Goal: Navigation & Orientation: Find specific page/section

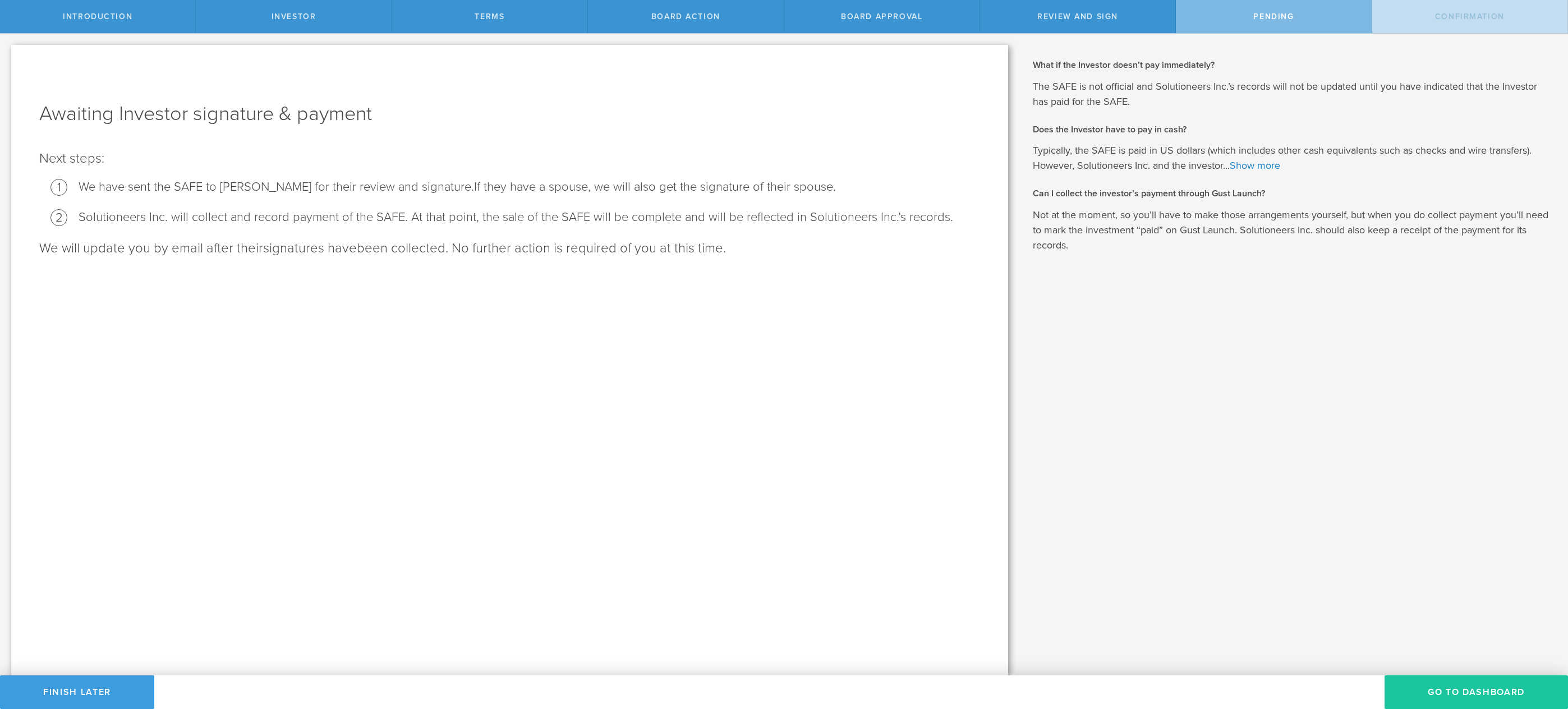
click at [1452, 683] on button "Go To Dashboard" at bounding box center [1476, 692] width 183 height 33
